Goal: Navigation & Orientation: Find specific page/section

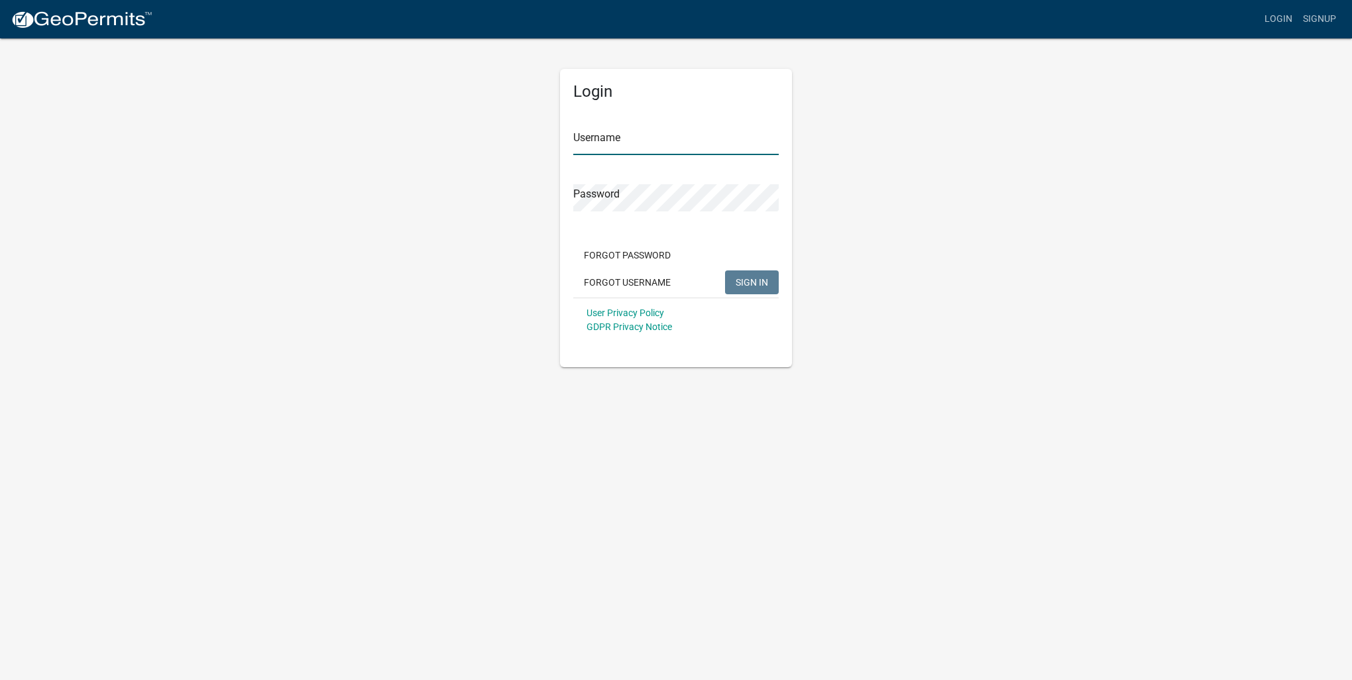
click at [590, 141] on input "Username" at bounding box center [675, 141] width 205 height 27
type input "[PERSON_NAME][EMAIL_ADDRESS][PERSON_NAME][DOMAIN_NAME]"
click at [725, 270] on button "SIGN IN" at bounding box center [752, 282] width 54 height 24
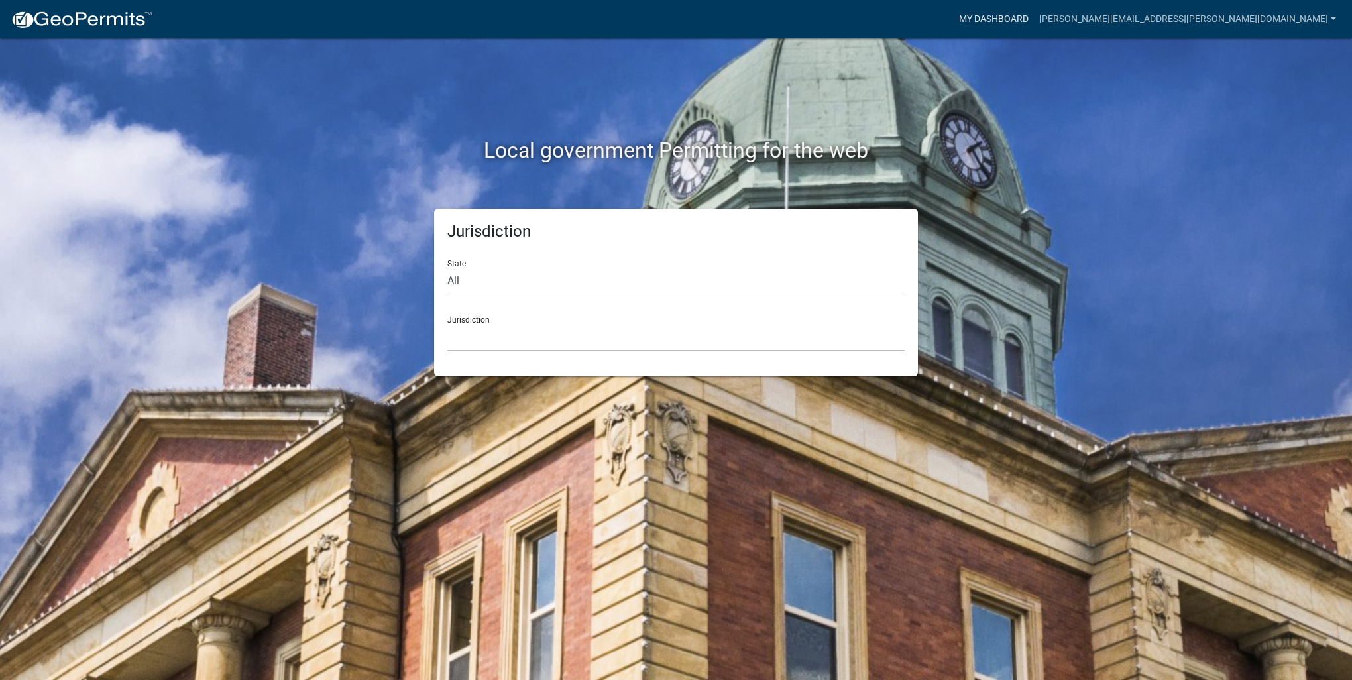
click at [1034, 20] on link "My Dashboard" at bounding box center [994, 19] width 80 height 25
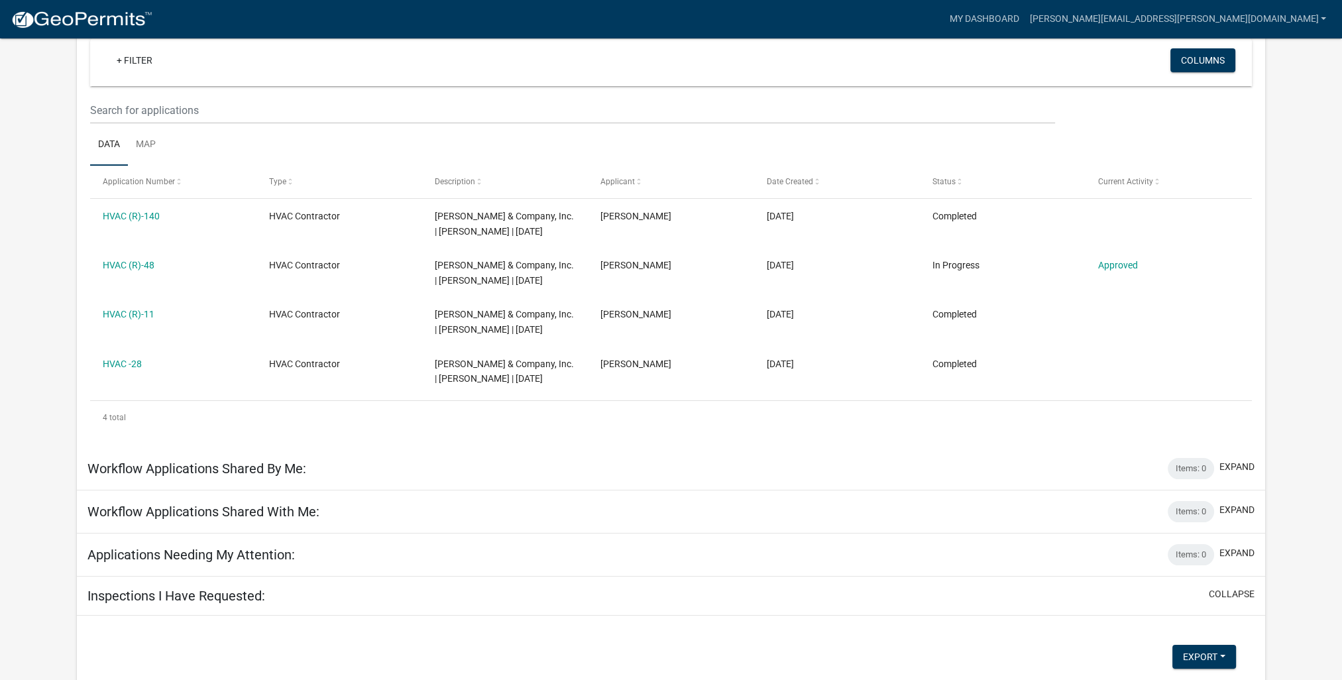
scroll to position [133, 0]
click at [260, 508] on h5 "Workflow Applications Shared With Me:" at bounding box center [203, 509] width 232 height 16
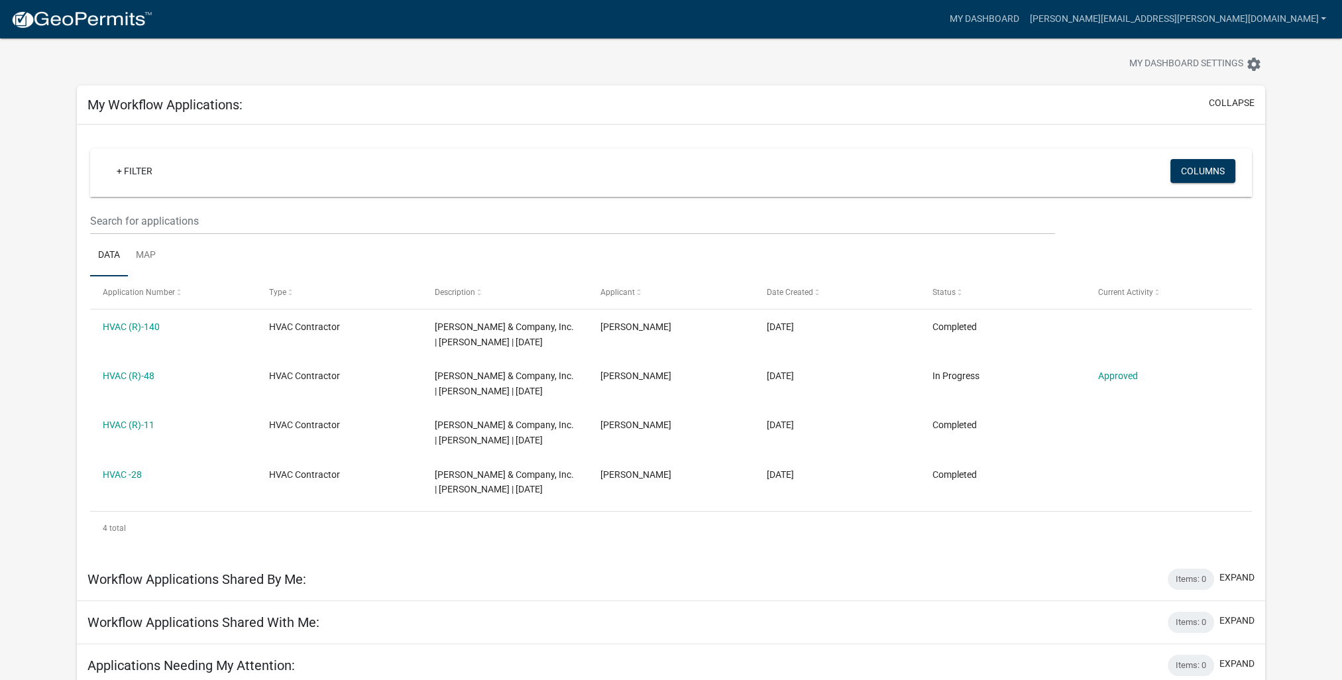
scroll to position [0, 0]
